Goal: Information Seeking & Learning: Understand process/instructions

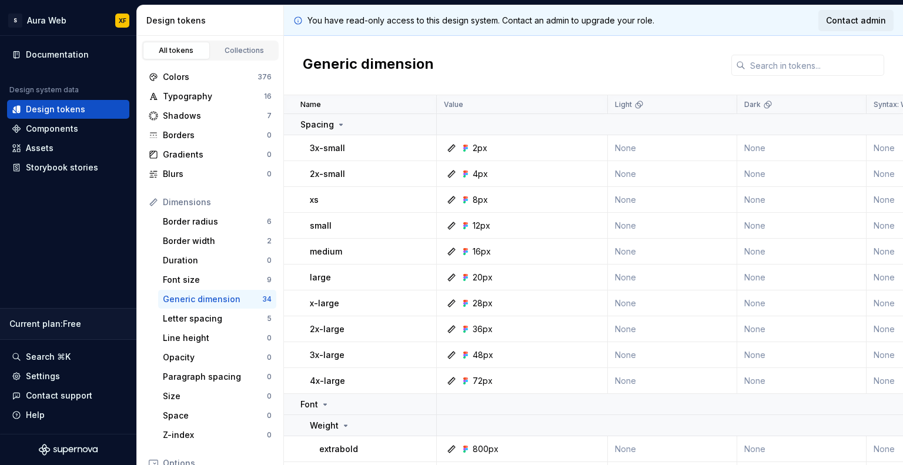
click at [860, 11] on link "Contact admin" at bounding box center [855, 20] width 75 height 21
click at [498, 65] on div "Generic dimension" at bounding box center [593, 65] width 619 height 59
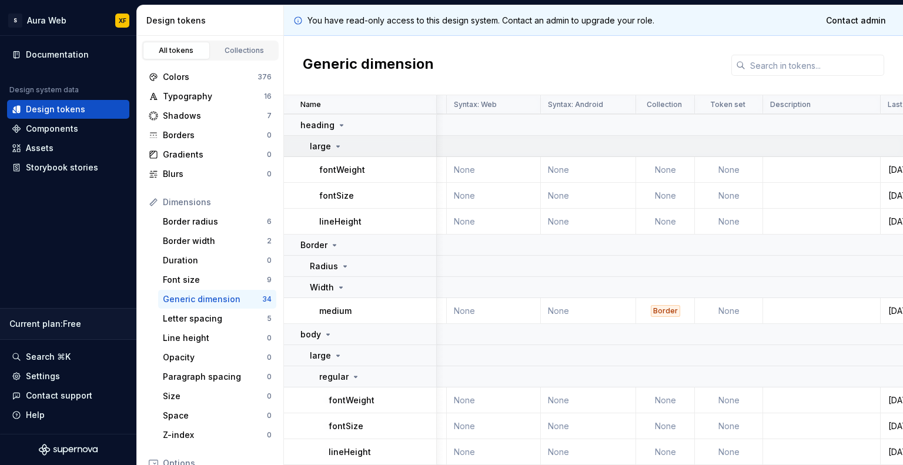
scroll to position [872, 485]
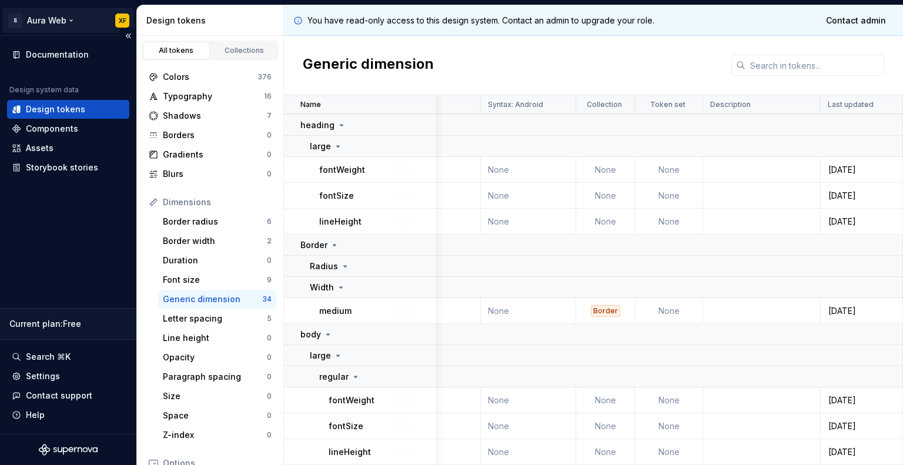
click at [48, 16] on html "S Aura Web XF Documentation Design system data Design tokens Components Assets …" at bounding box center [451, 232] width 903 height 465
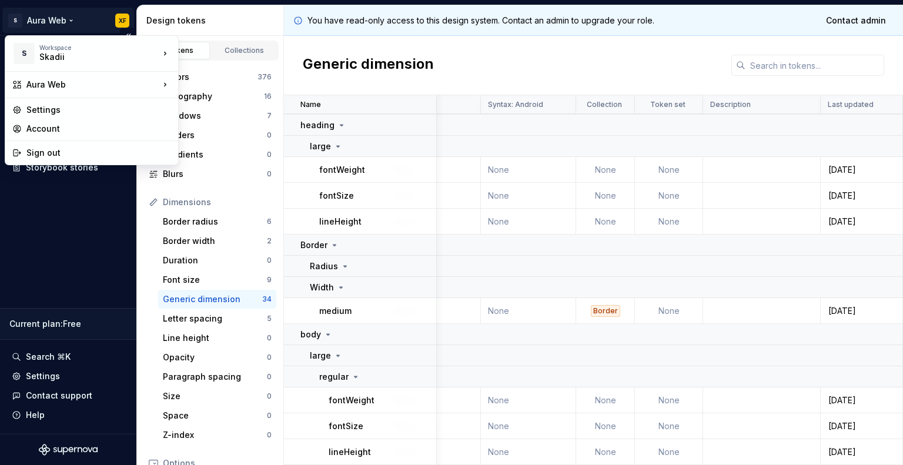
click at [48, 16] on html "S Aura Web XF Documentation Design system data Design tokens Components Assets …" at bounding box center [451, 232] width 903 height 465
click at [221, 92] on div "Aura Web" at bounding box center [229, 86] width 100 height 19
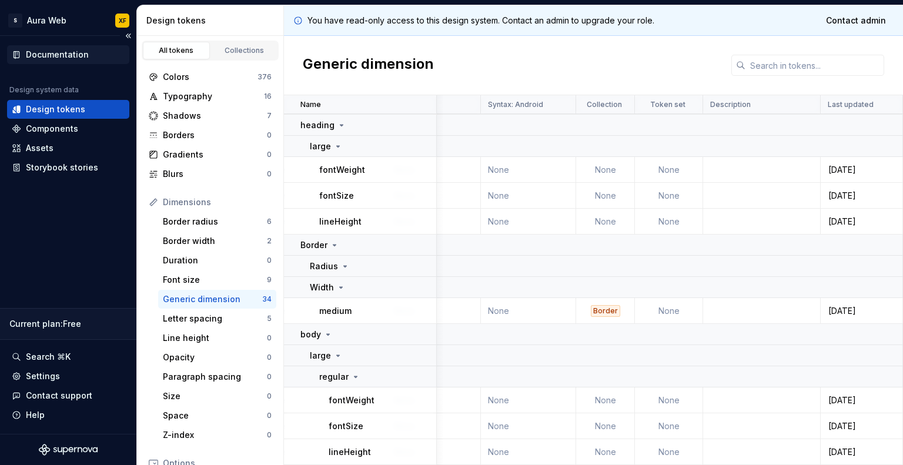
click at [85, 57] on div "Documentation" at bounding box center [57, 55] width 63 height 12
